Goal: Task Accomplishment & Management: Manage account settings

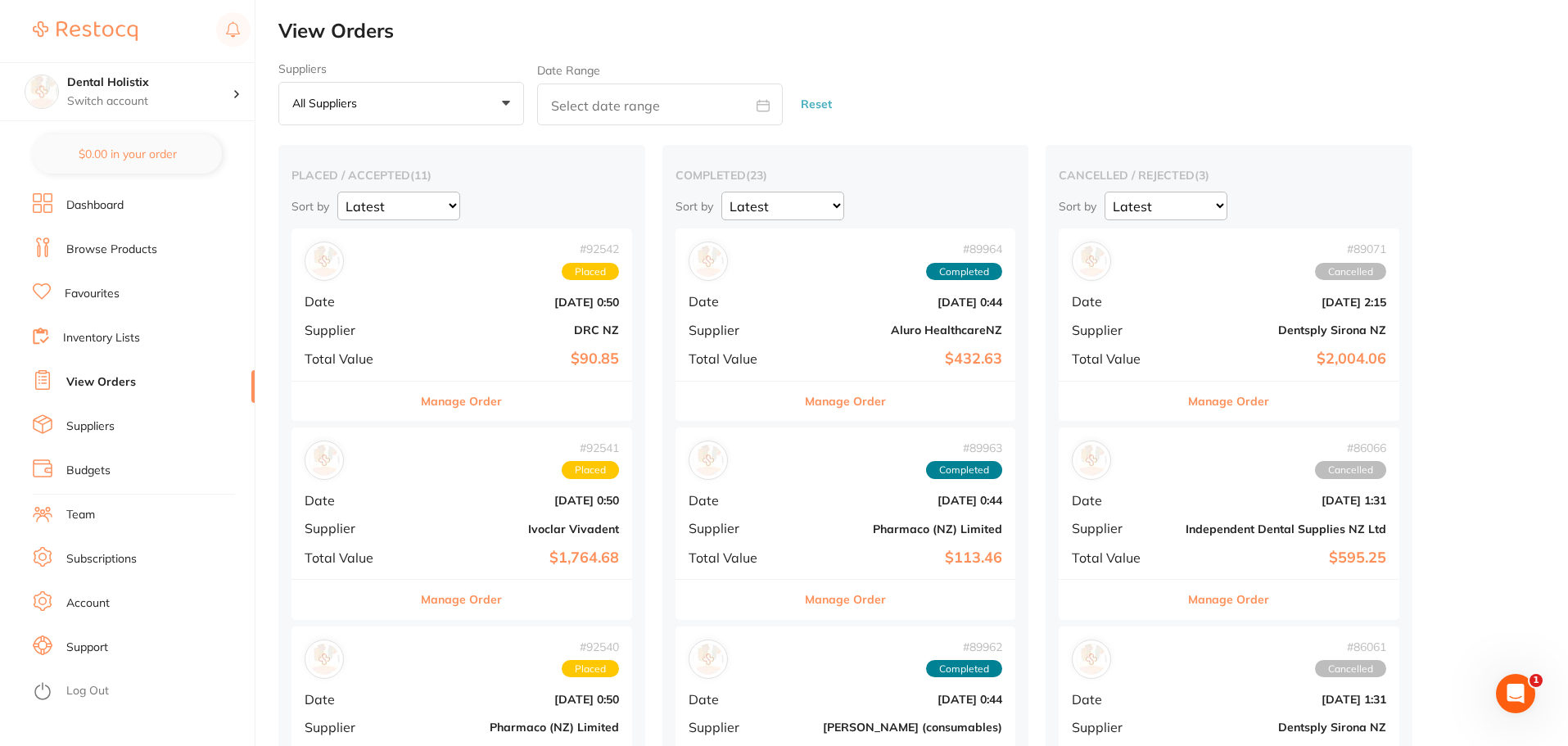
click at [500, 104] on button "All suppliers +0" at bounding box center [401, 104] width 245 height 44
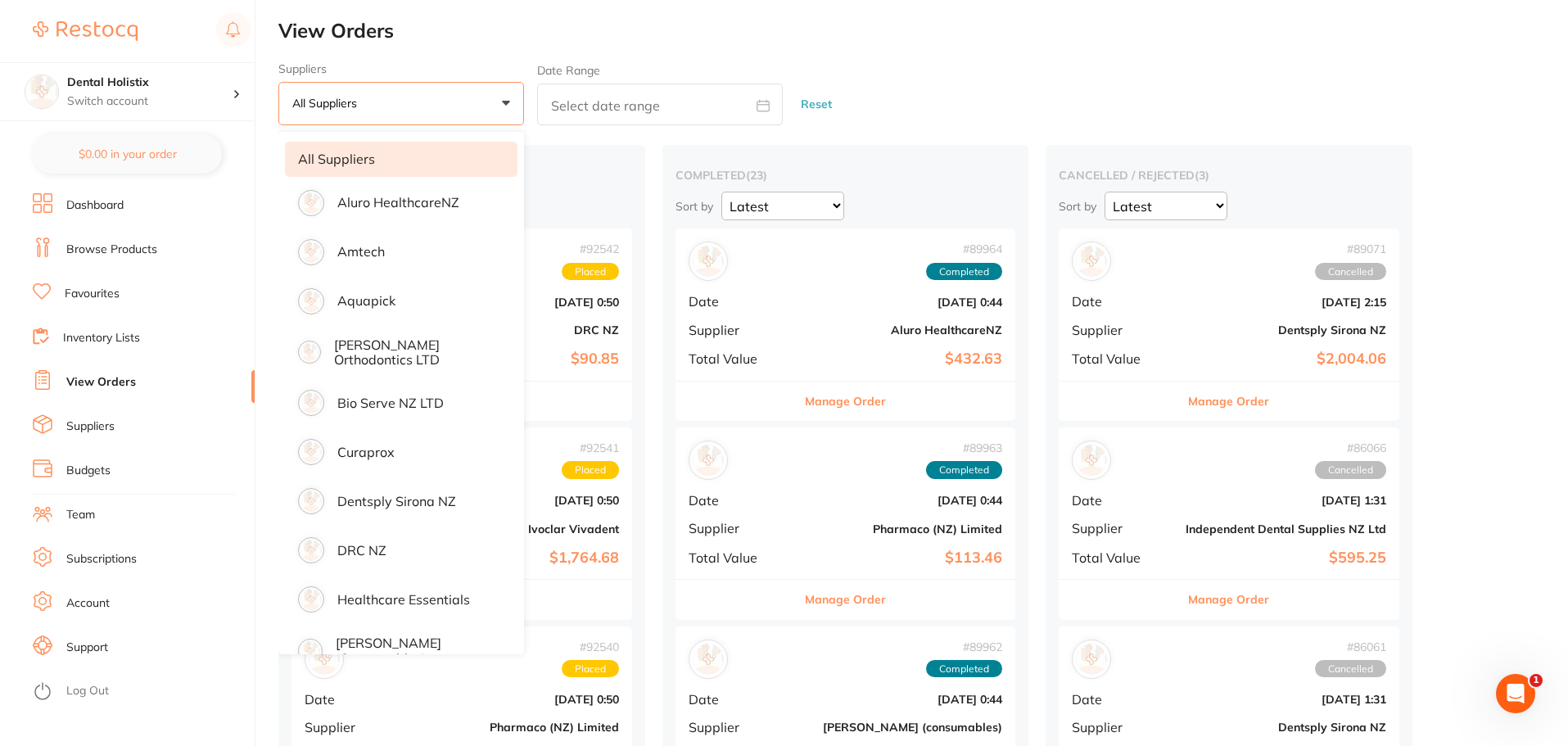
click at [500, 104] on button "All suppliers +0" at bounding box center [401, 104] width 245 height 44
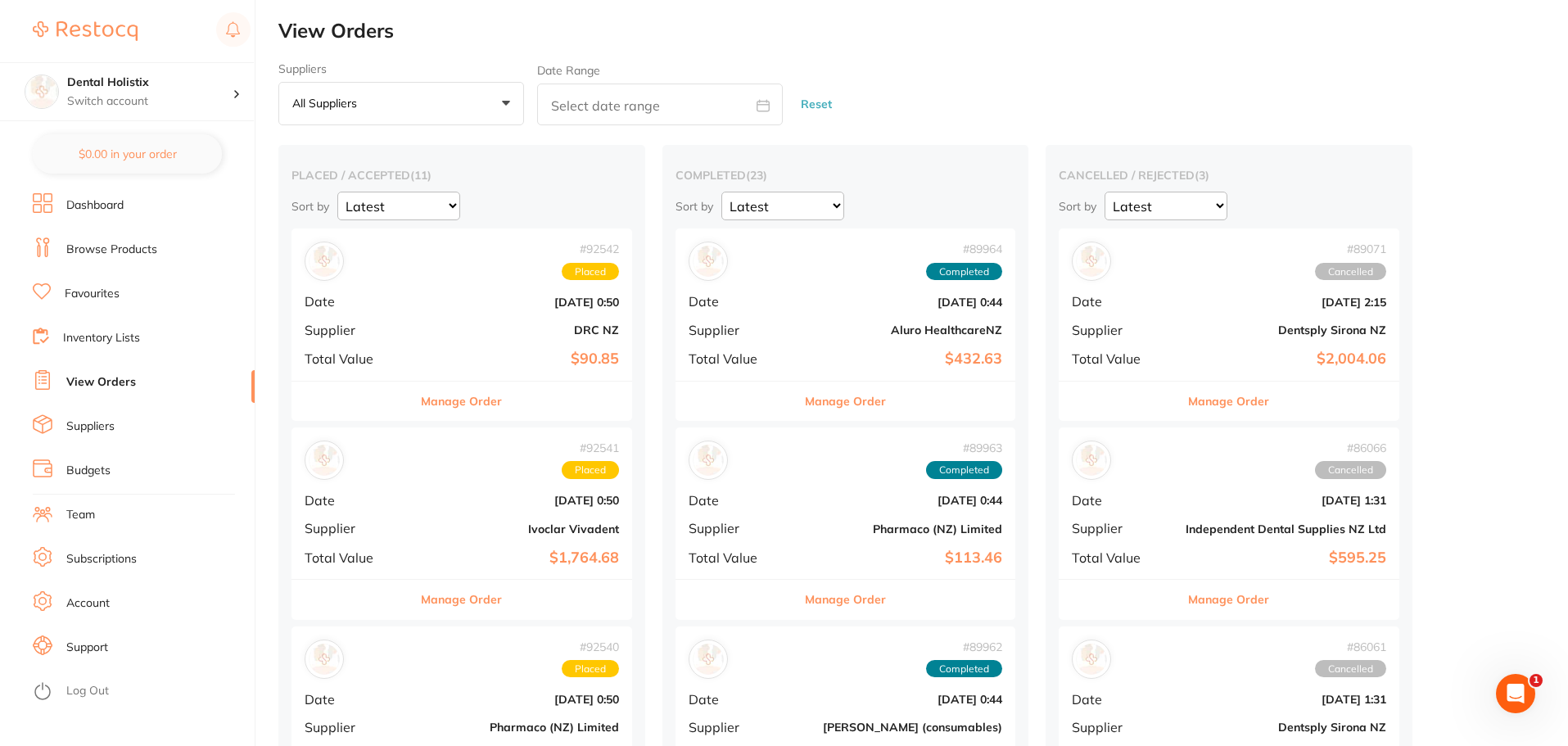
click at [517, 98] on button "All suppliers +0" at bounding box center [401, 104] width 245 height 44
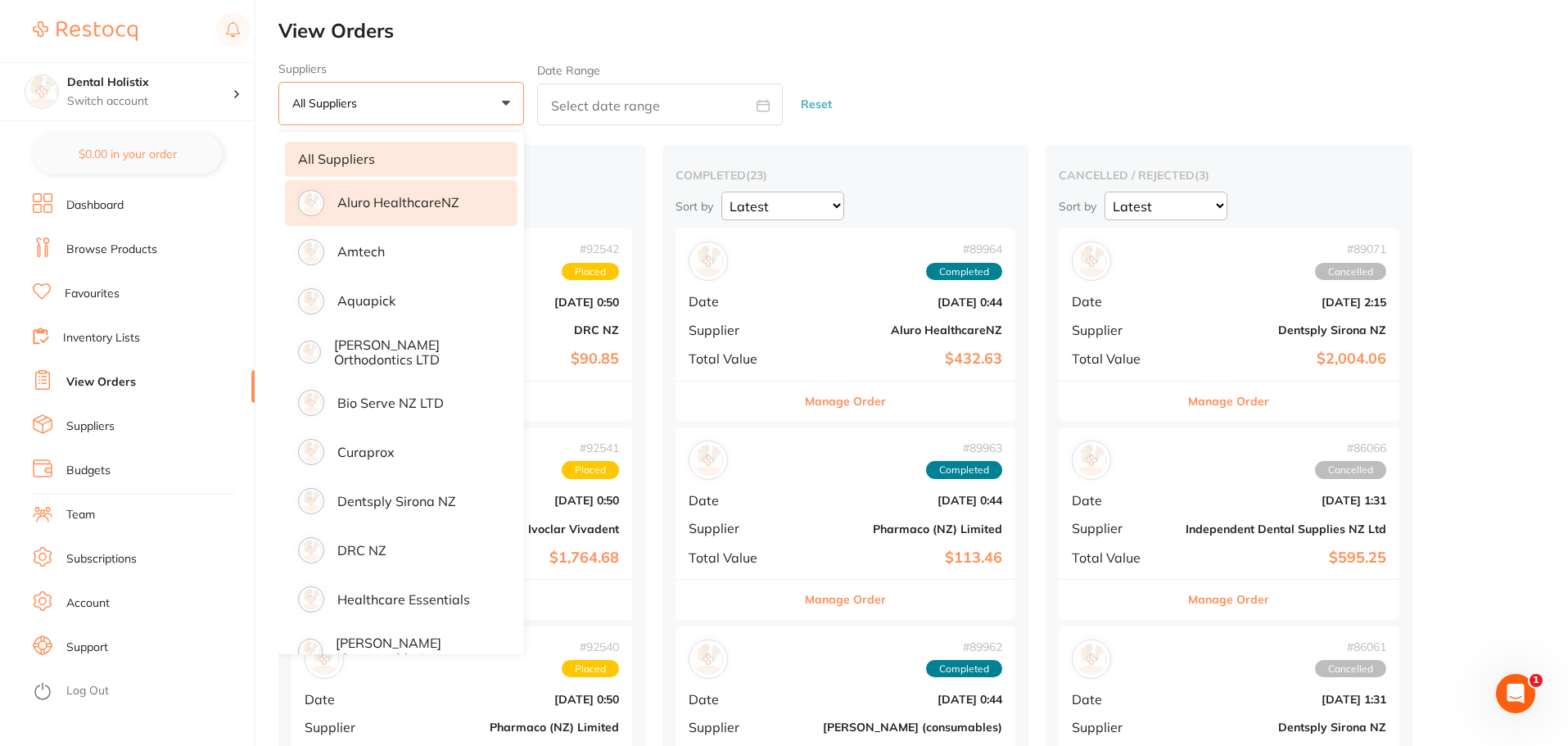
click at [424, 195] on p "Aluro HealthcareNZ" at bounding box center [398, 202] width 122 height 15
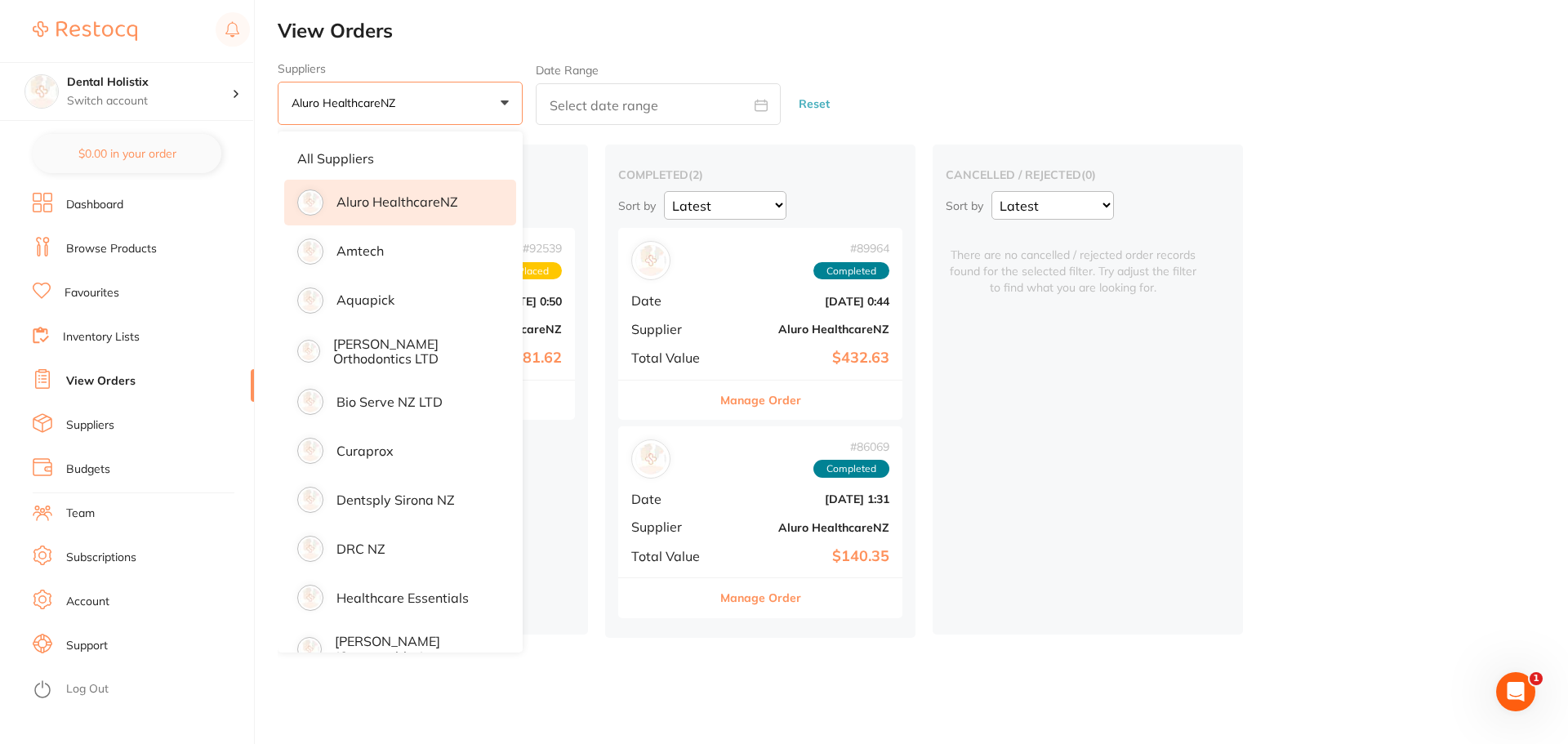
click at [576, 670] on main "View Orders Suppliers Aluro HealthcareNZ +0 All suppliers Aluro HealthcareNZ Am…" at bounding box center [922, 372] width 1290 height 744
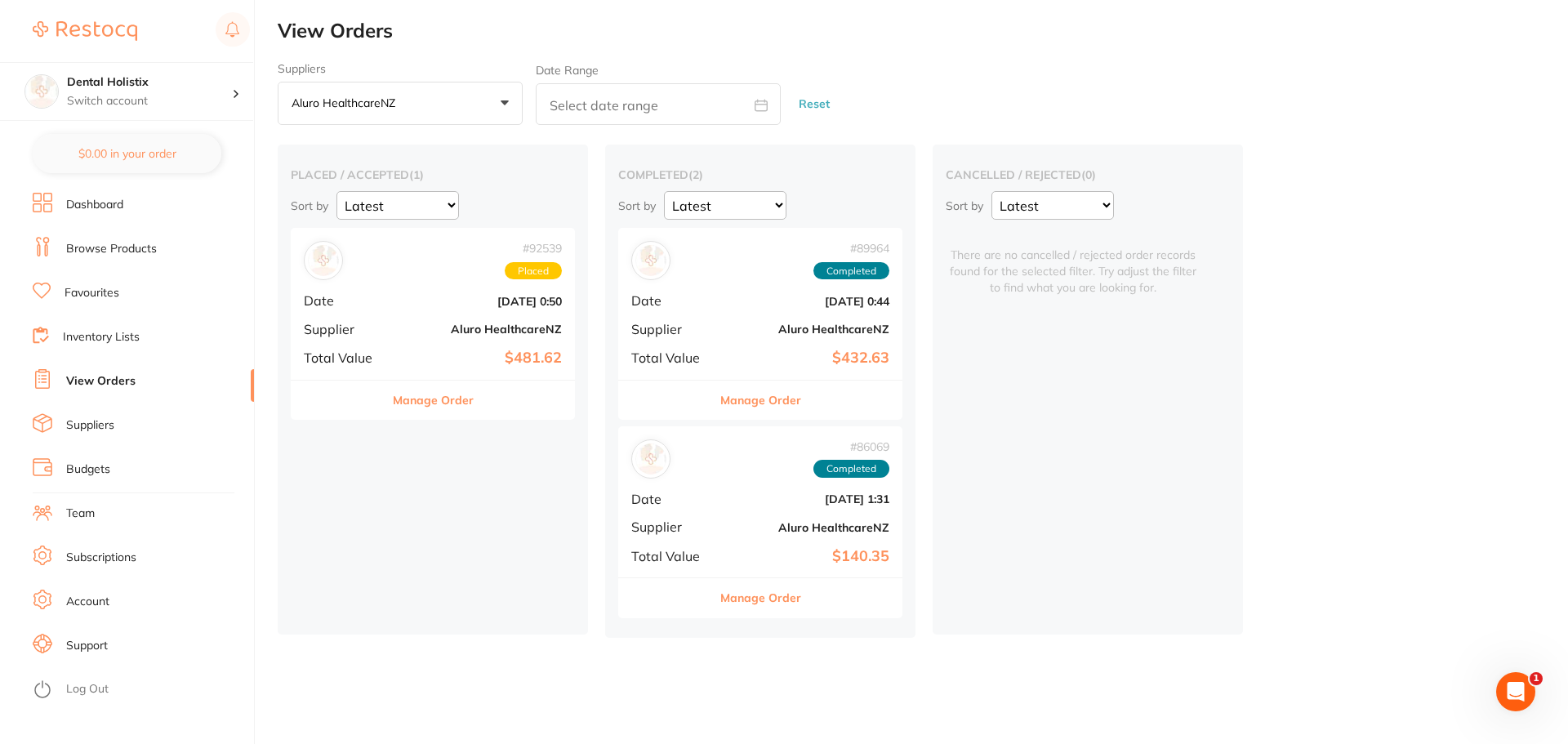
click at [398, 313] on div "# 92539 Placed Date [DATE] 0:50 Supplier Aluro HealthcareNZ Total Value $481.62" at bounding box center [433, 303] width 284 height 151
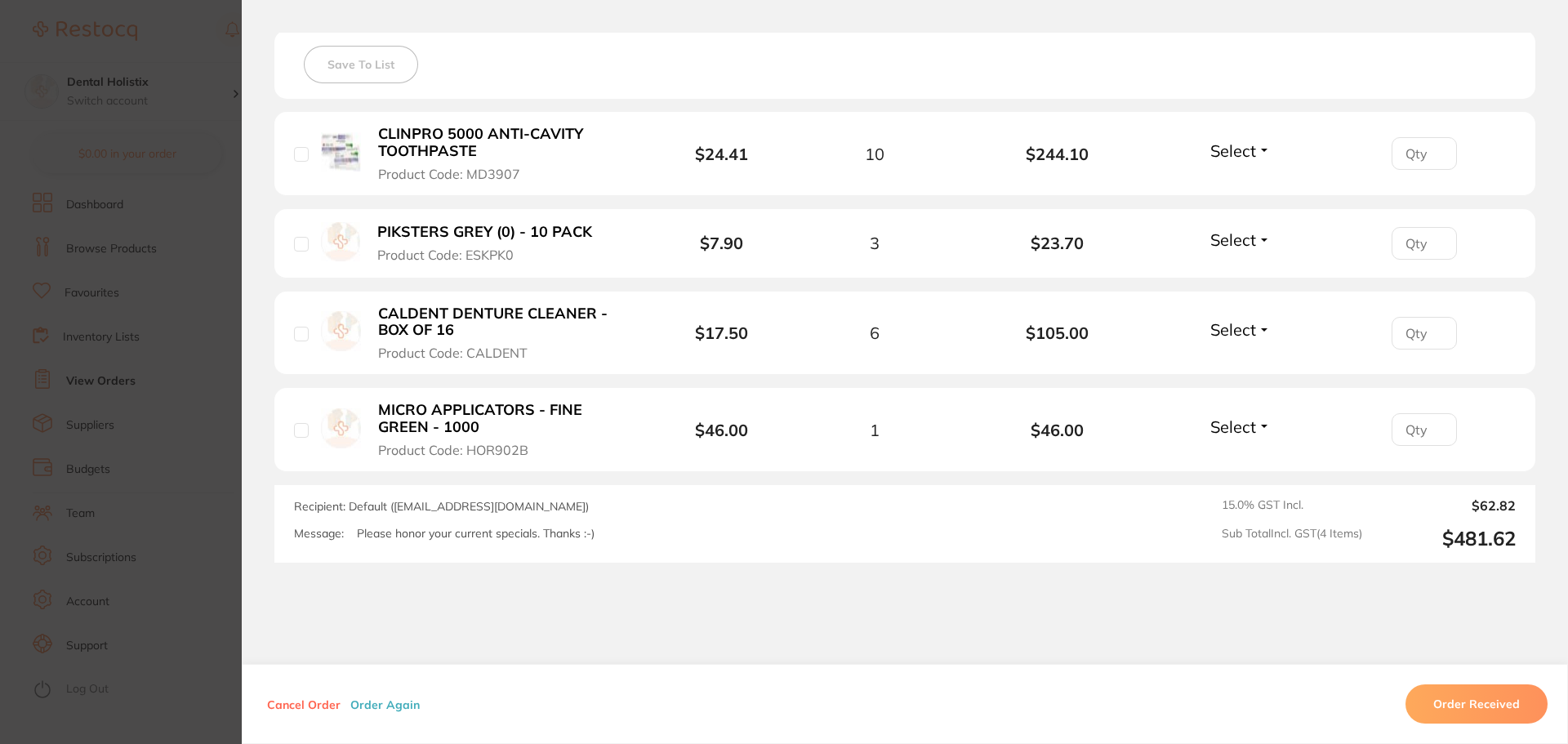
scroll to position [490, 0]
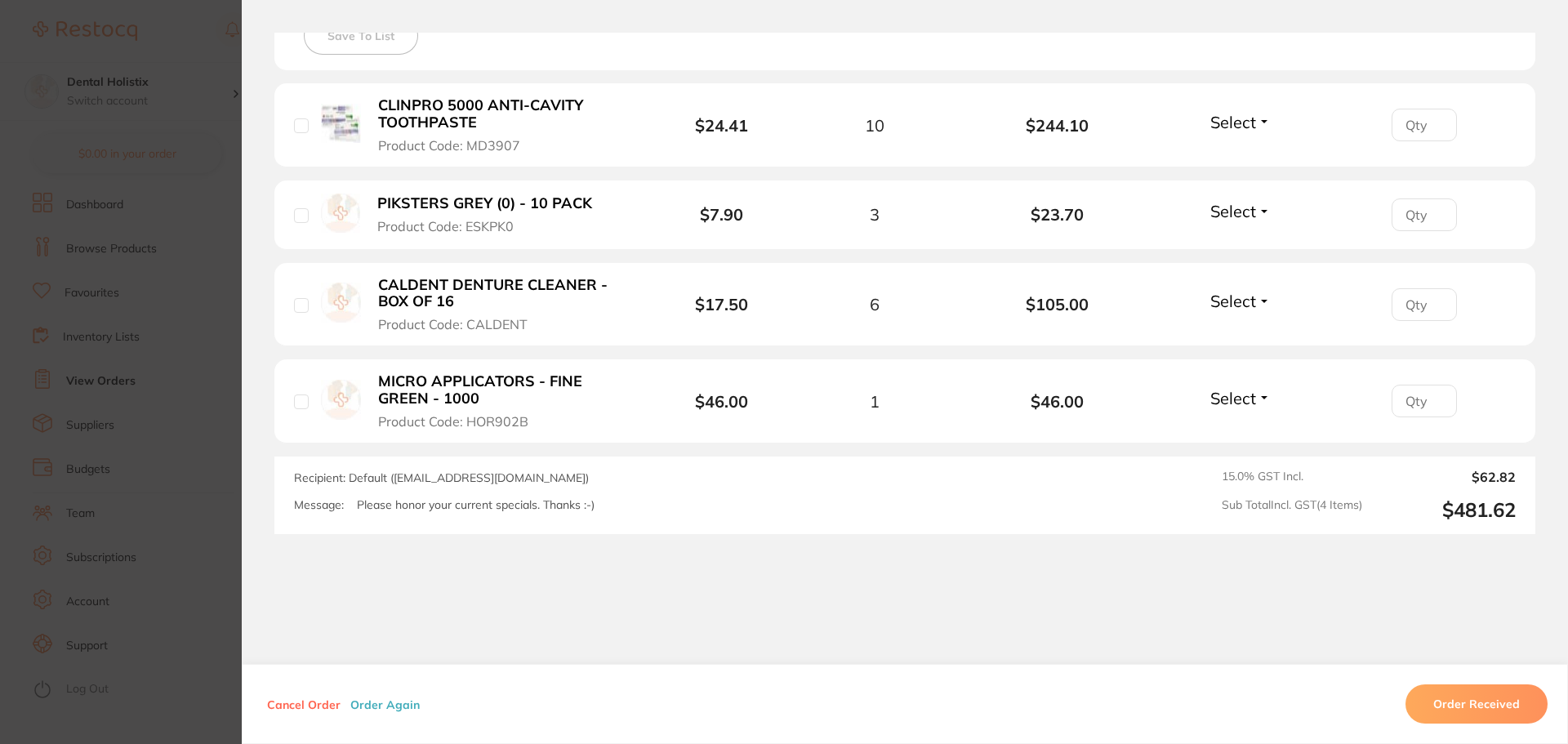
click at [562, 228] on button "PIKSTERS GREY (0) - 10 PACK Product Code: ESKPK0" at bounding box center [492, 214] width 238 height 40
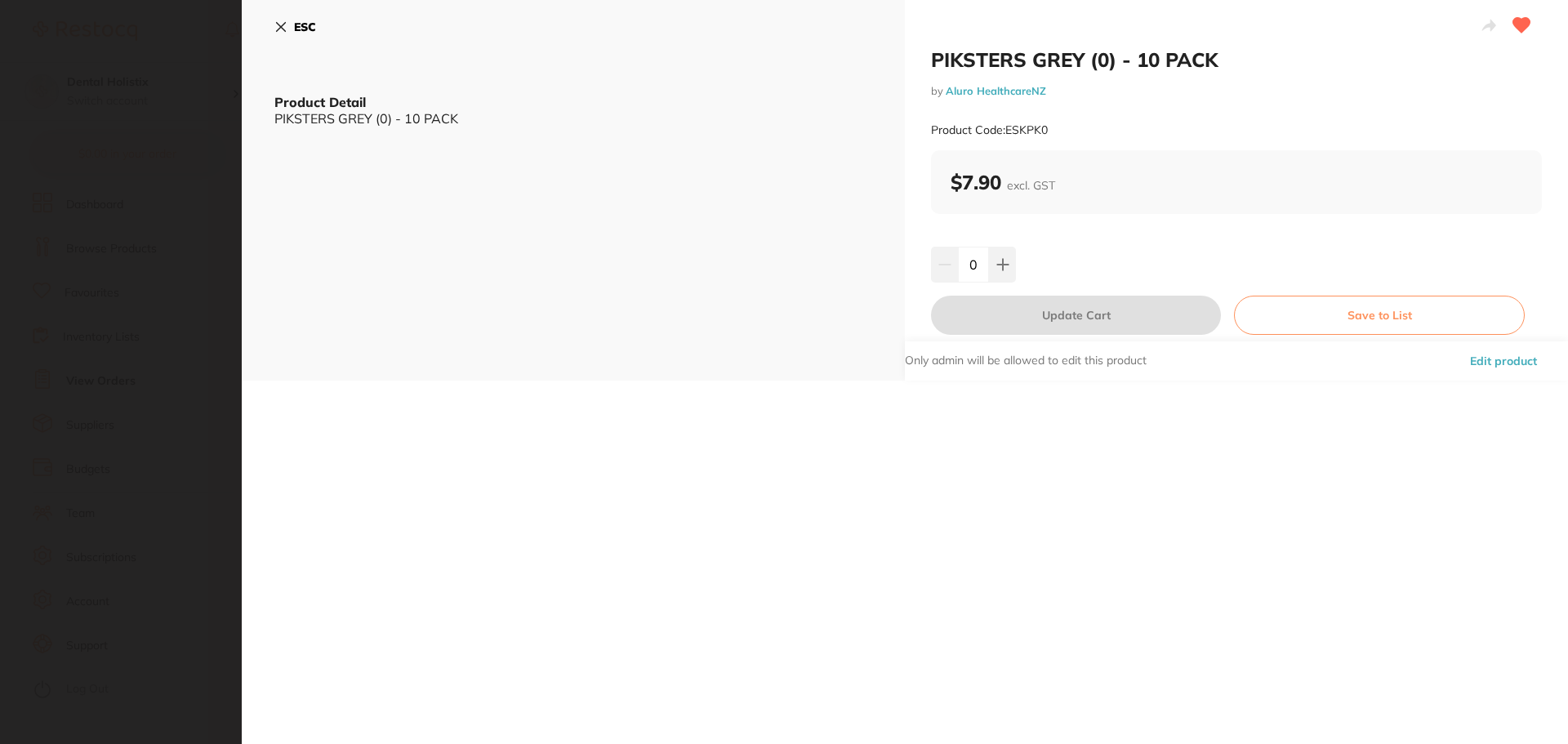
scroll to position [0, 0]
drag, startPoint x: 1224, startPoint y: 63, endPoint x: 1139, endPoint y: 67, distance: 85.1
click at [1139, 67] on h2 "PIKSTERS GREY (0) - 10 PACK" at bounding box center [1236, 60] width 611 height 25
click at [279, 26] on icon at bounding box center [281, 27] width 9 height 9
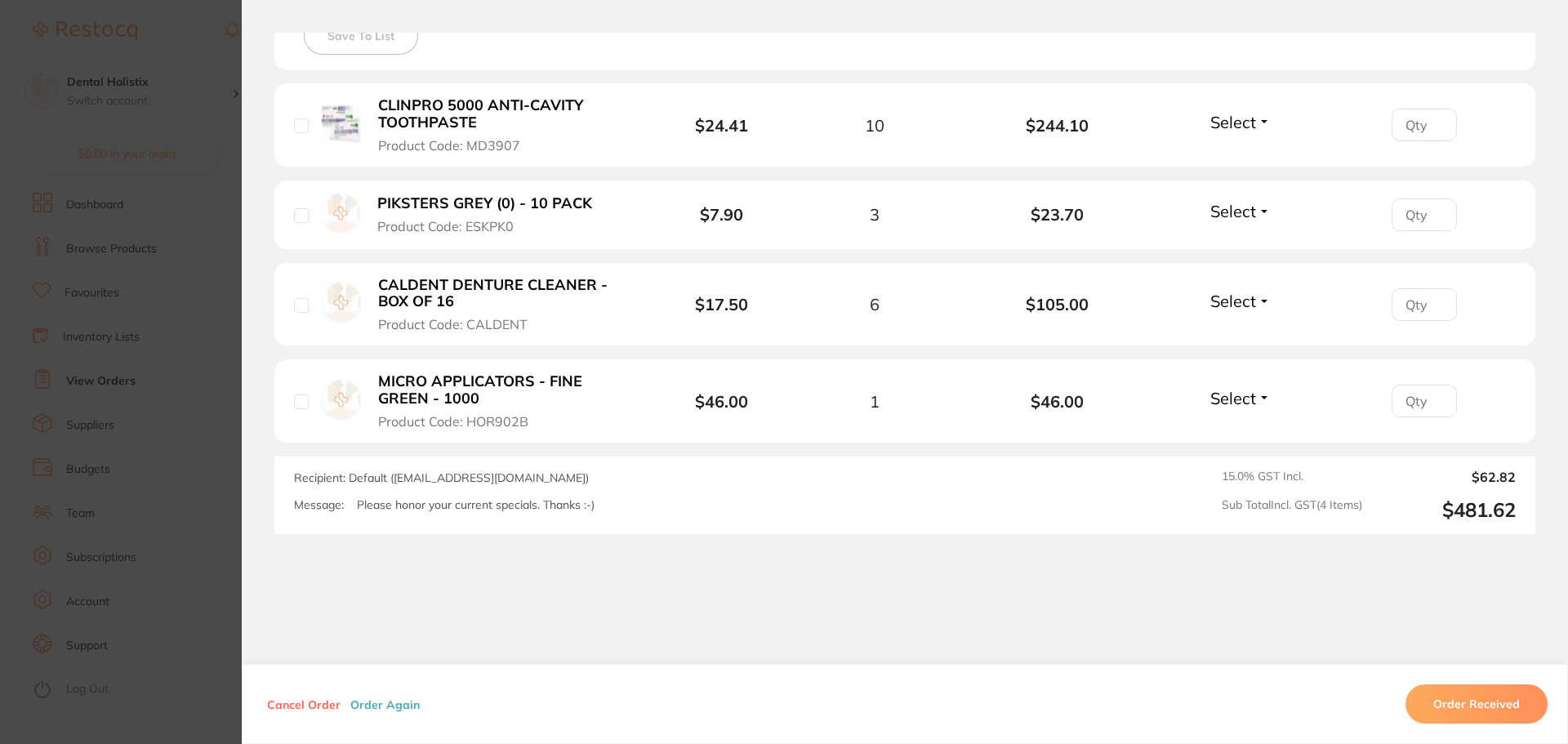
click at [649, 212] on li "PIKSTERS GREY (0) - 10 PACK Product Code: ESKPK0 $7.90 3 $23.70 Select Received…" at bounding box center [905, 215] width 1261 height 69
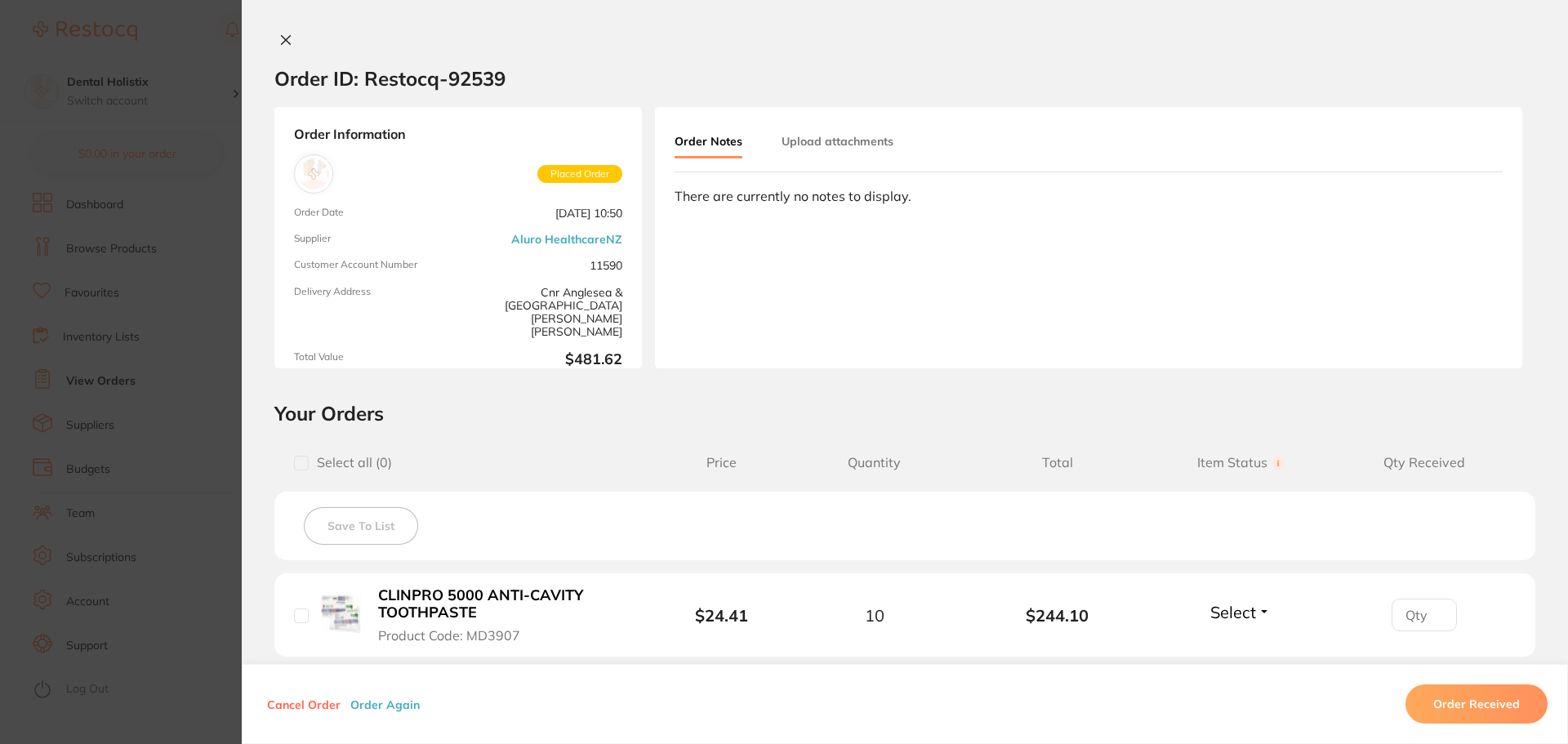
click at [286, 34] on icon at bounding box center [286, 41] width 13 height 13
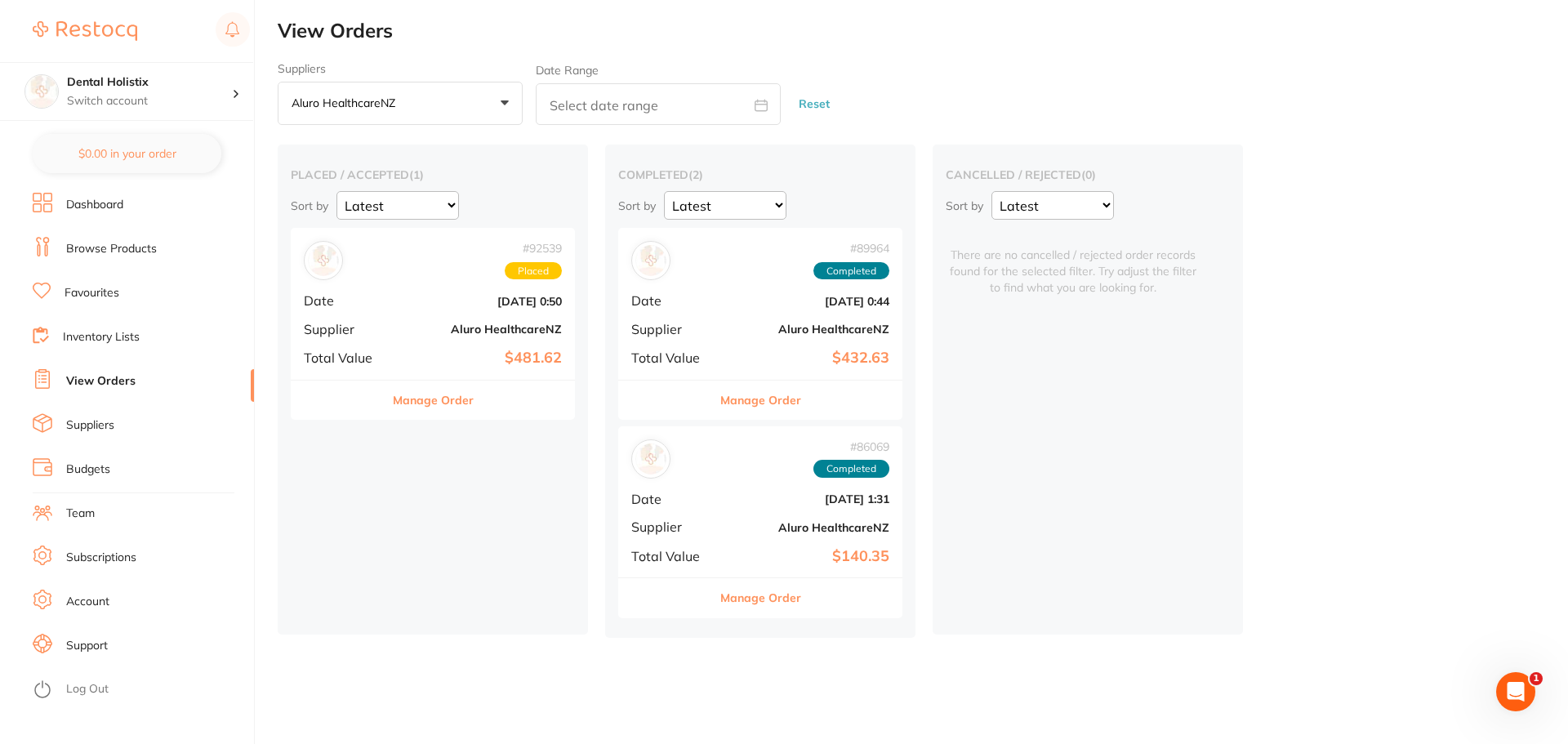
click at [417, 393] on button "Manage Order" at bounding box center [433, 399] width 81 height 39
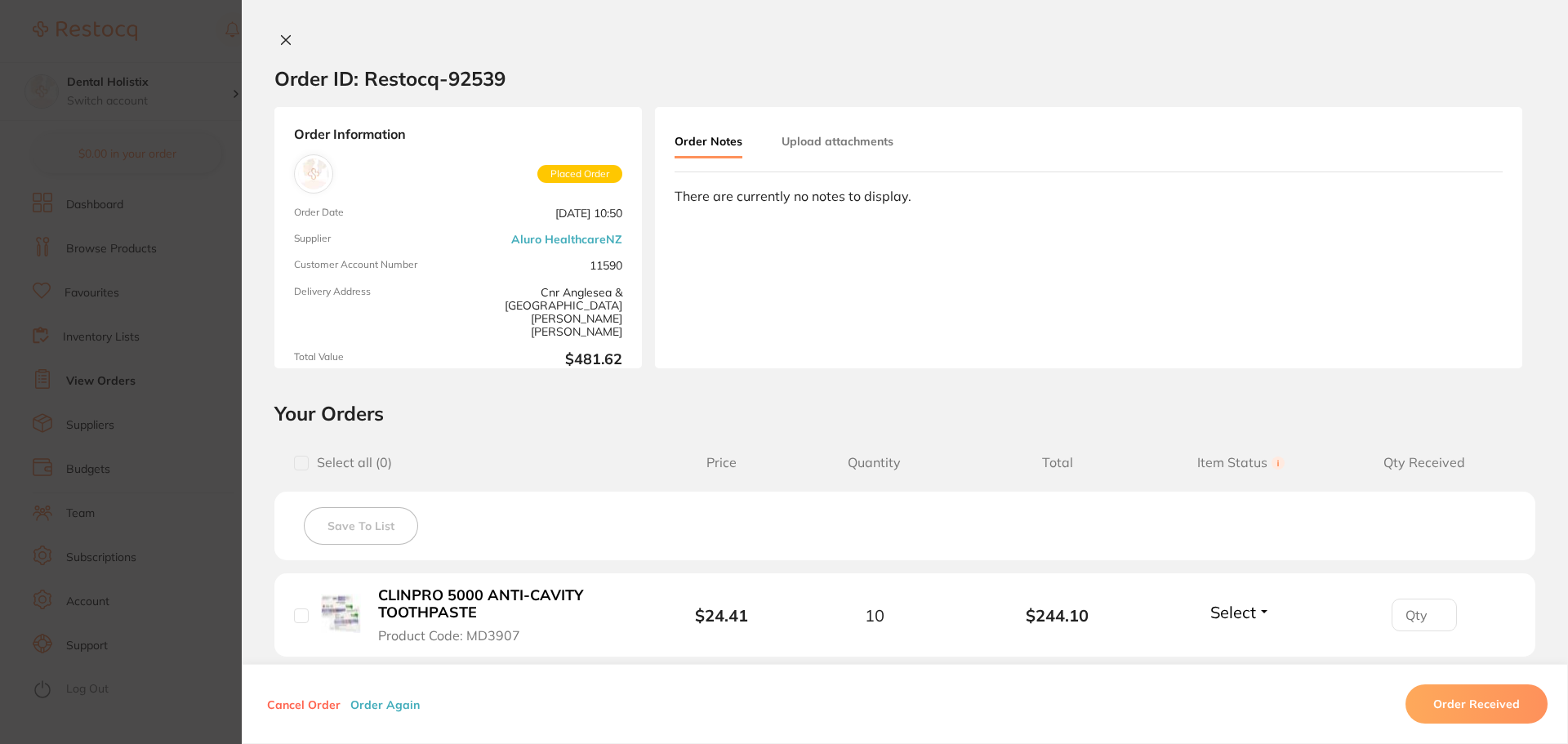
click at [865, 139] on button "Upload attachments" at bounding box center [837, 141] width 112 height 30
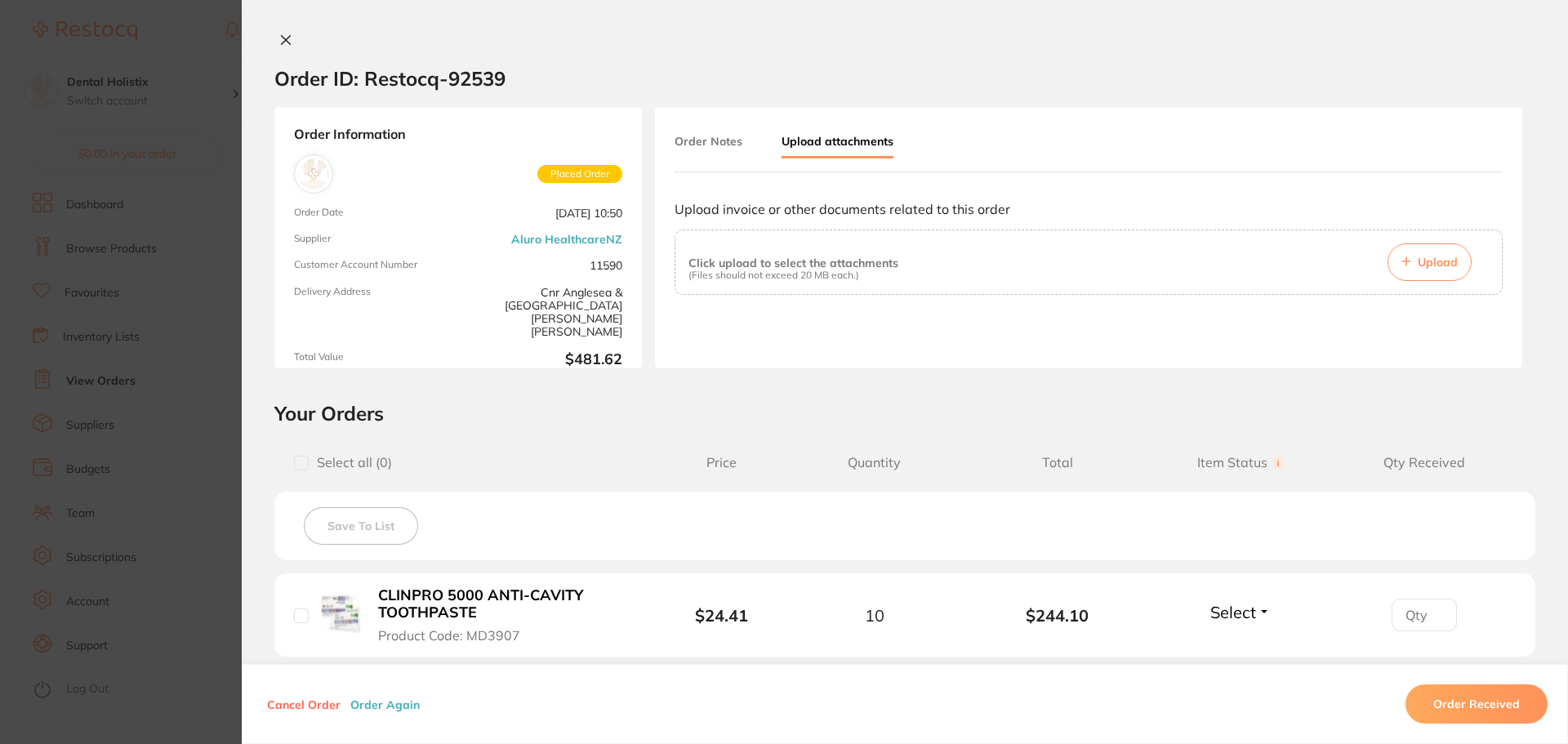
click at [694, 150] on button "Order Notes" at bounding box center [708, 141] width 68 height 30
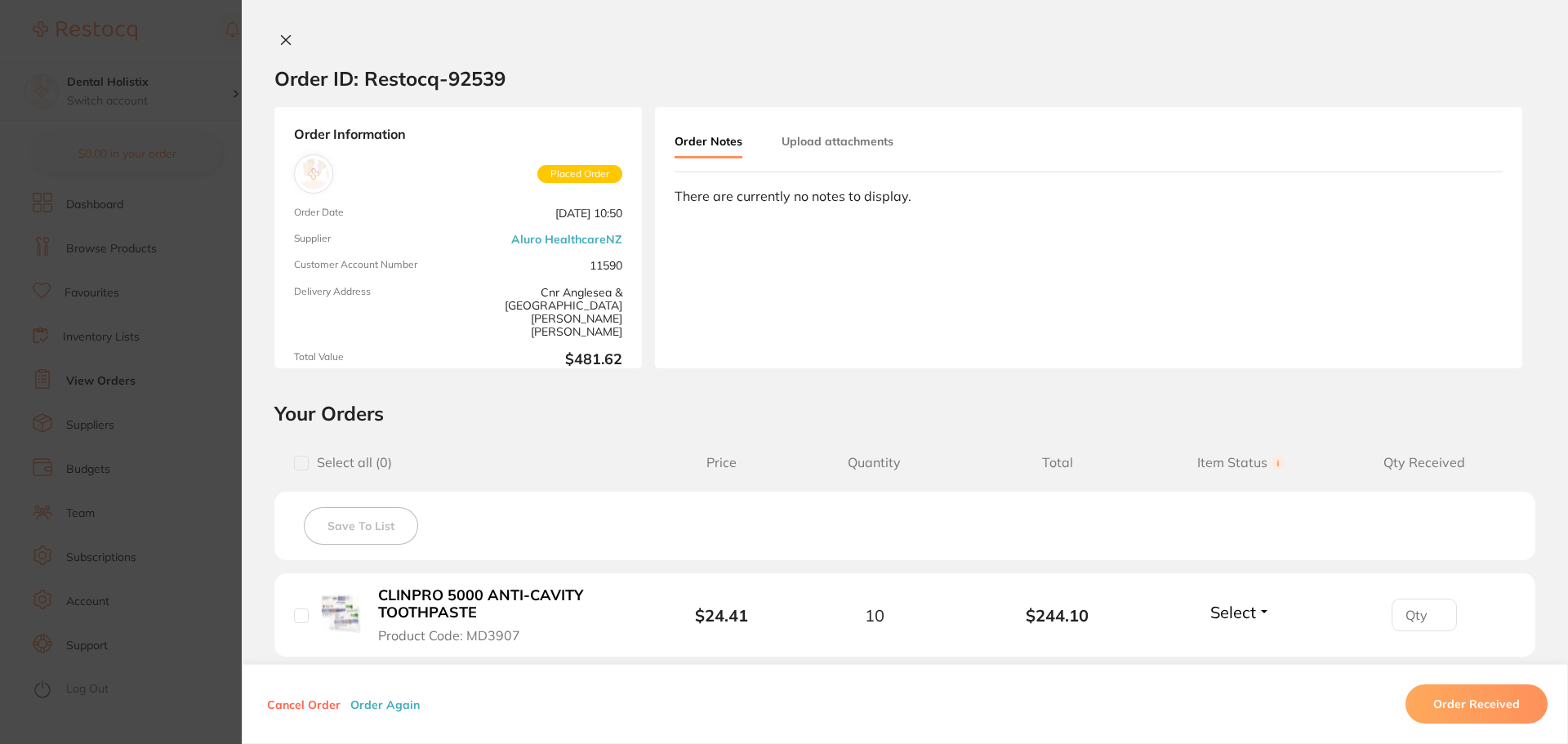
click at [284, 41] on icon at bounding box center [286, 41] width 13 height 13
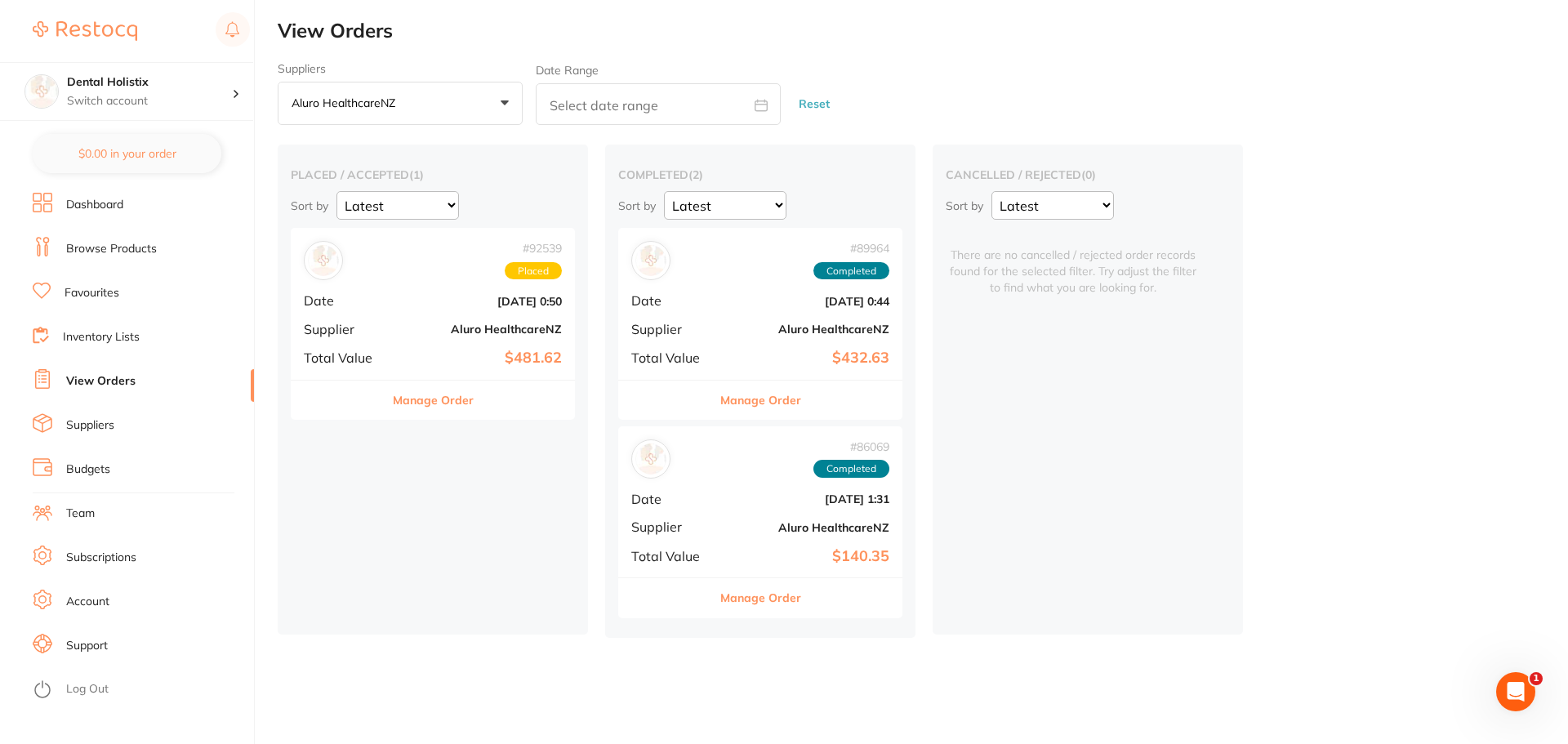
click at [507, 99] on button "Aluro HealthcareNZ +0" at bounding box center [400, 103] width 245 height 44
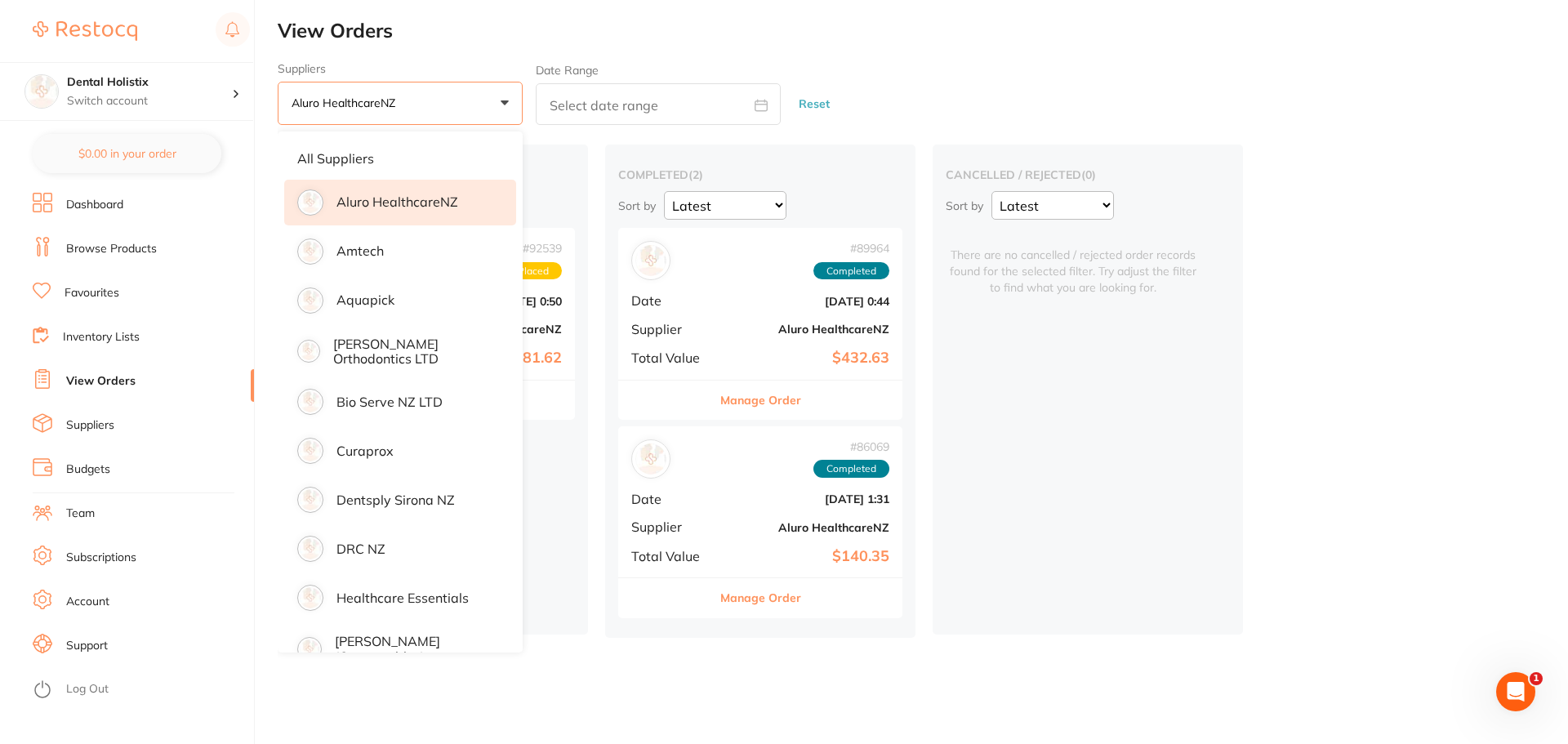
click at [823, 102] on button "Reset" at bounding box center [813, 104] width 41 height 43
